Goal: Task Accomplishment & Management: Use online tool/utility

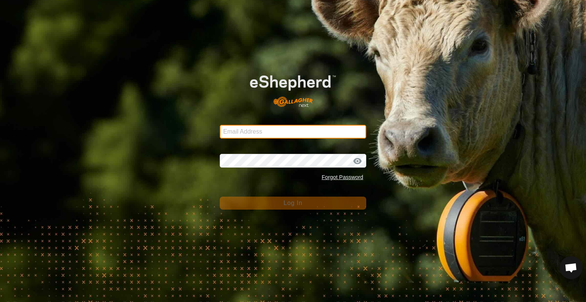
click at [245, 132] on input "Email Address" at bounding box center [293, 132] width 146 height 14
type input "[EMAIL_ADDRESS][DOMAIN_NAME]"
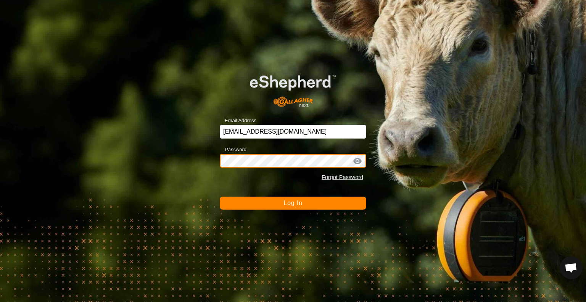
click at [220, 196] on button "Log In" at bounding box center [293, 202] width 146 height 13
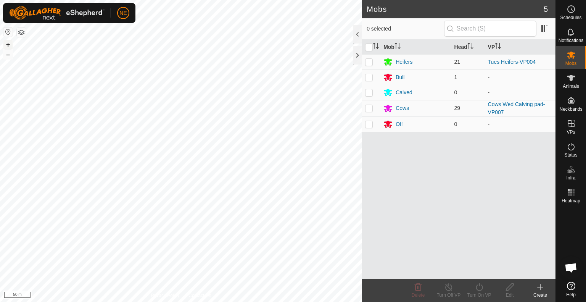
click at [11, 42] on button "+" at bounding box center [7, 44] width 9 height 9
click at [368, 109] on p-checkbox at bounding box center [369, 108] width 8 height 6
checkbox input "true"
click at [475, 292] on div "Turn On VP" at bounding box center [479, 294] width 31 height 7
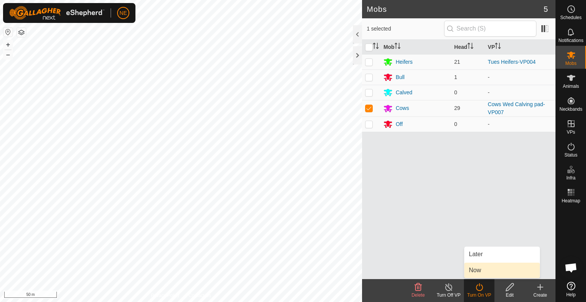
click at [475, 273] on link "Now" at bounding box center [501, 269] width 75 height 15
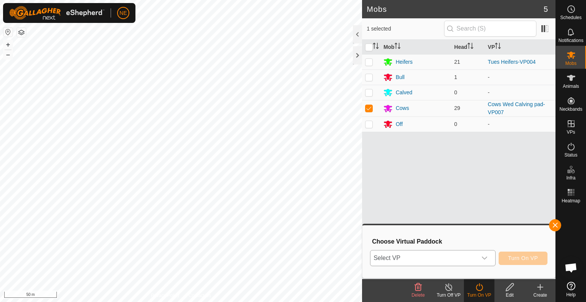
click at [484, 258] on icon "dropdown trigger" at bounding box center [484, 258] width 6 height 6
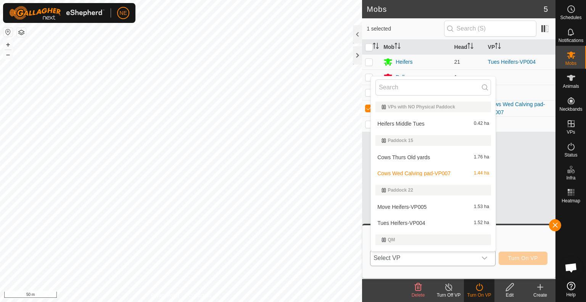
click at [424, 158] on li "Cows Thurs Old yards 1.76 ha" at bounding box center [433, 156] width 125 height 15
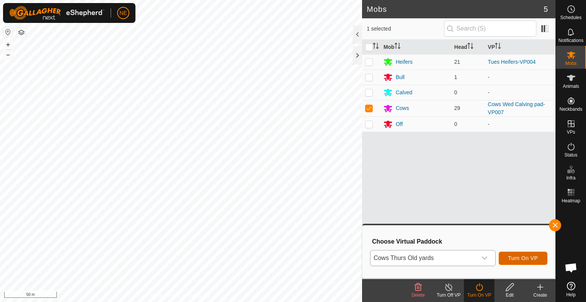
click at [514, 259] on span "Turn On VP" at bounding box center [523, 258] width 30 height 6
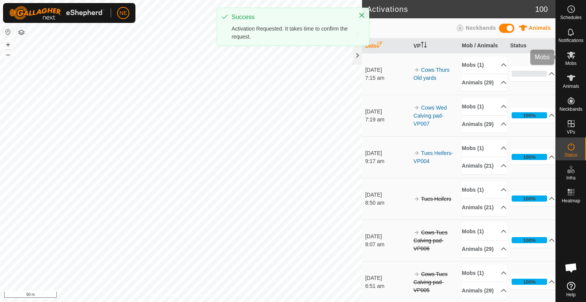
click at [568, 60] on es-mob-svg-icon at bounding box center [571, 55] width 14 height 12
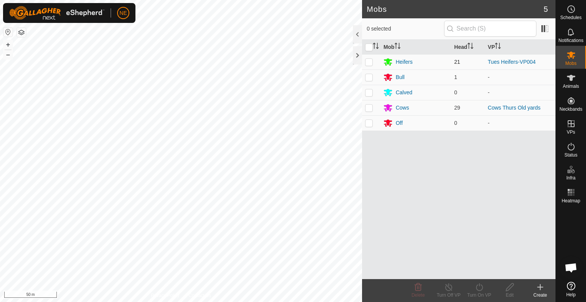
click at [371, 63] on p-checkbox at bounding box center [369, 62] width 8 height 6
checkbox input "true"
click at [479, 291] on icon at bounding box center [479, 286] width 10 height 9
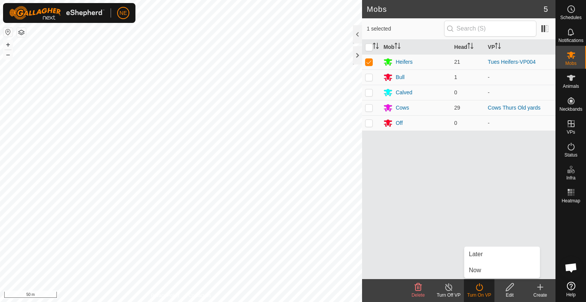
click at [479, 279] on div "Turn On VP" at bounding box center [479, 290] width 31 height 23
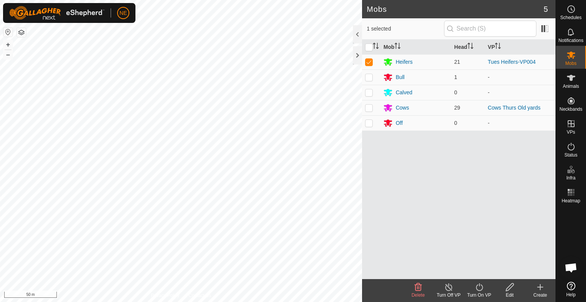
click at [482, 295] on div "Turn On VP" at bounding box center [479, 294] width 31 height 7
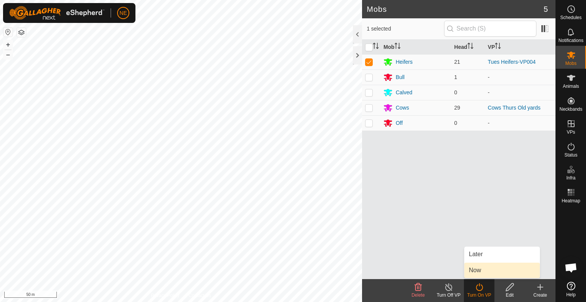
click at [480, 270] on link "Now" at bounding box center [501, 269] width 75 height 15
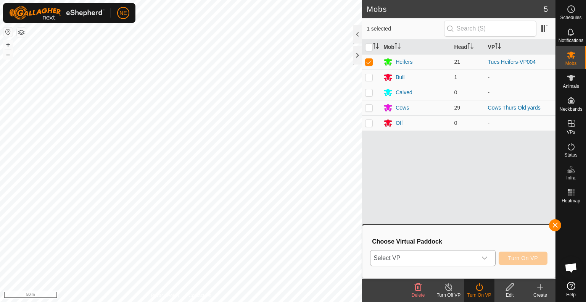
click at [484, 259] on icon "dropdown trigger" at bounding box center [484, 257] width 5 height 3
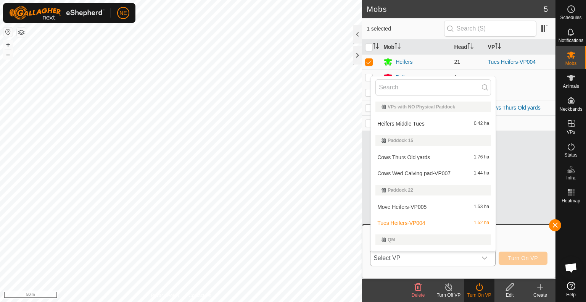
click at [409, 205] on li "Move Heifers-VP005 1.53 ha" at bounding box center [433, 206] width 125 height 15
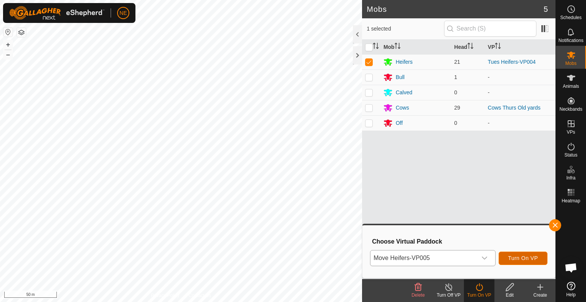
click at [507, 257] on button "Turn On VP" at bounding box center [522, 257] width 49 height 13
